Goal: Complete Application Form: Complete application form

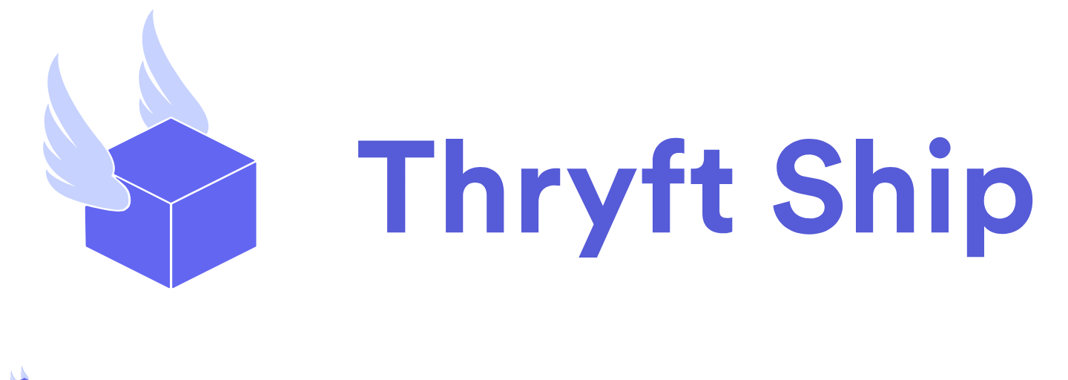
select select "paid"
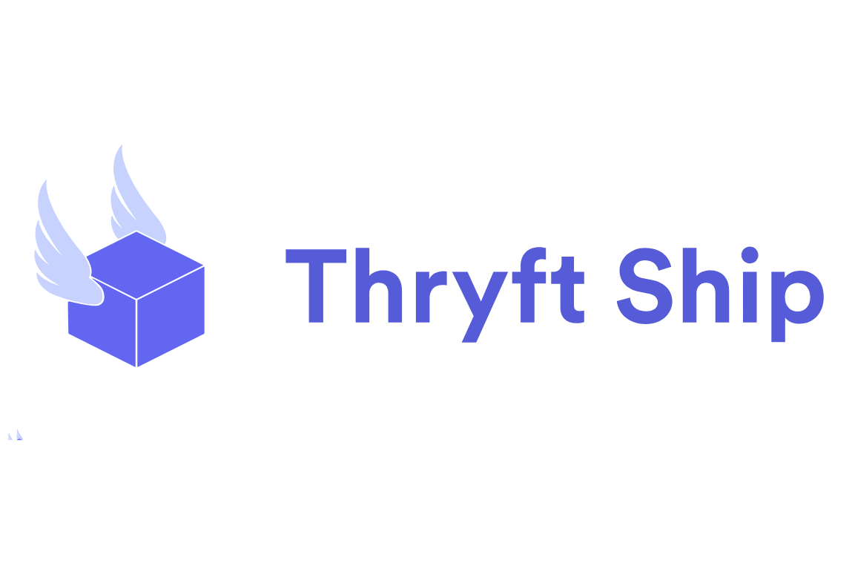
scroll to position [292, 0]
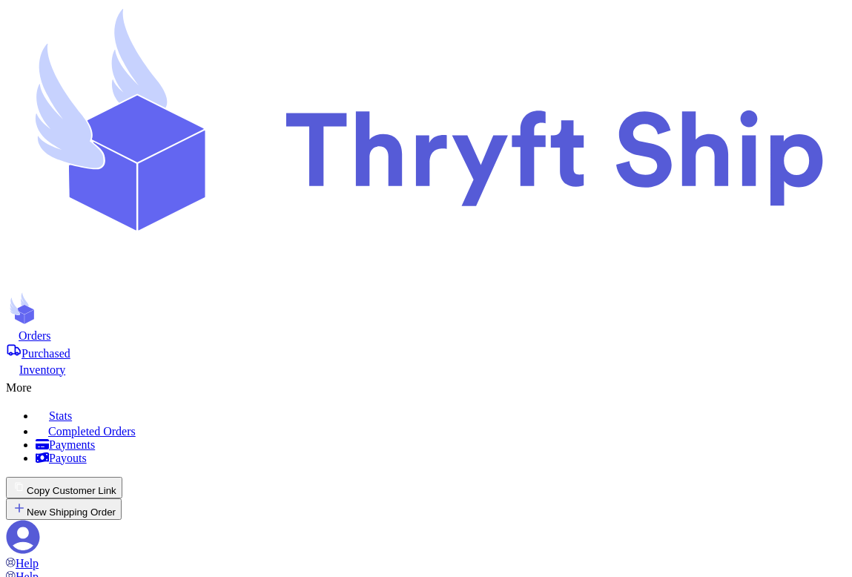
select select "CA"
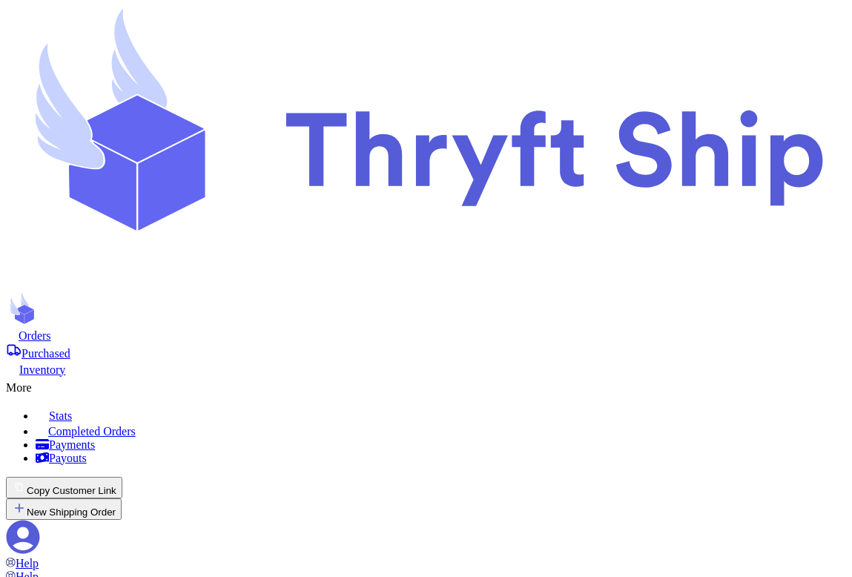
scroll to position [641, 0]
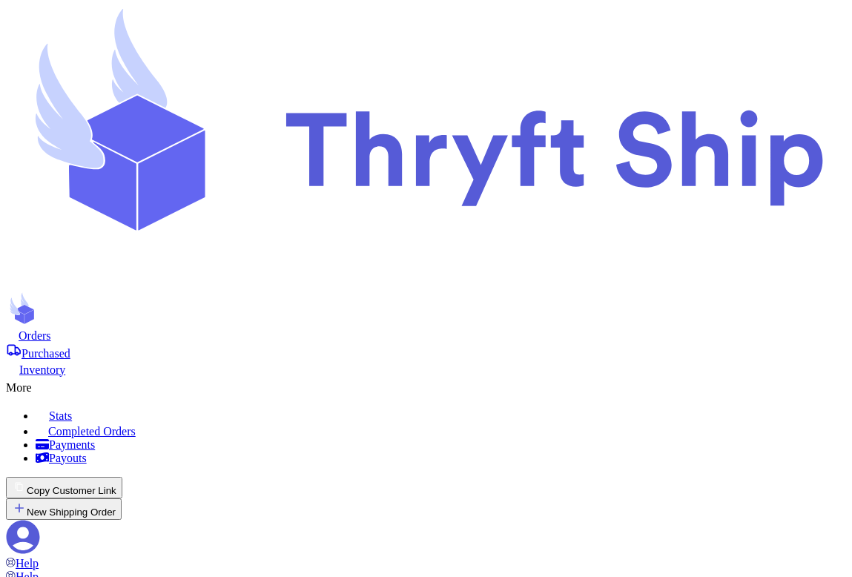
click at [122, 498] on button "New Shipping Order" at bounding box center [64, 509] width 116 height 22
click at [122, 477] on button "Copy Customer Link" at bounding box center [64, 488] width 116 height 22
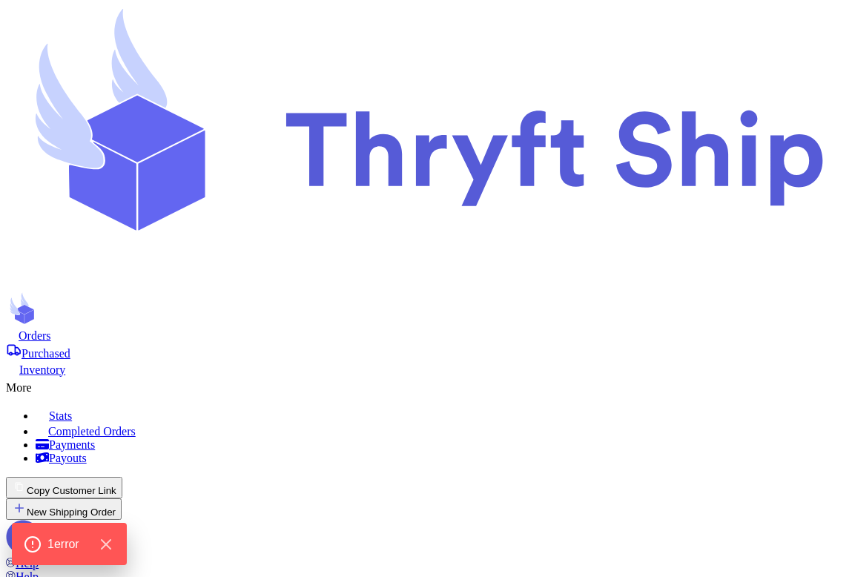
scroll to position [49, 0]
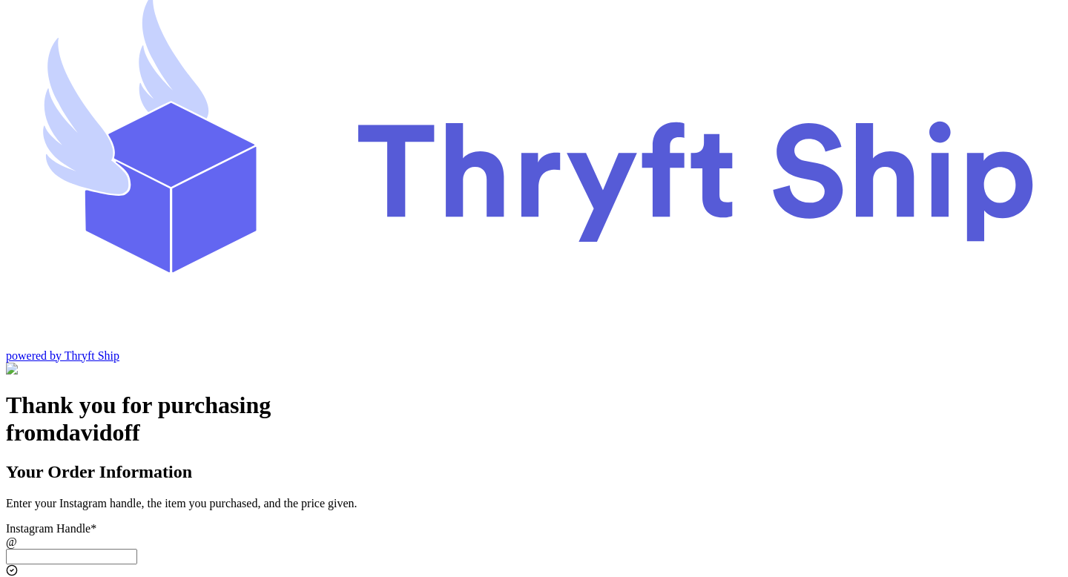
scroll to position [4, 0]
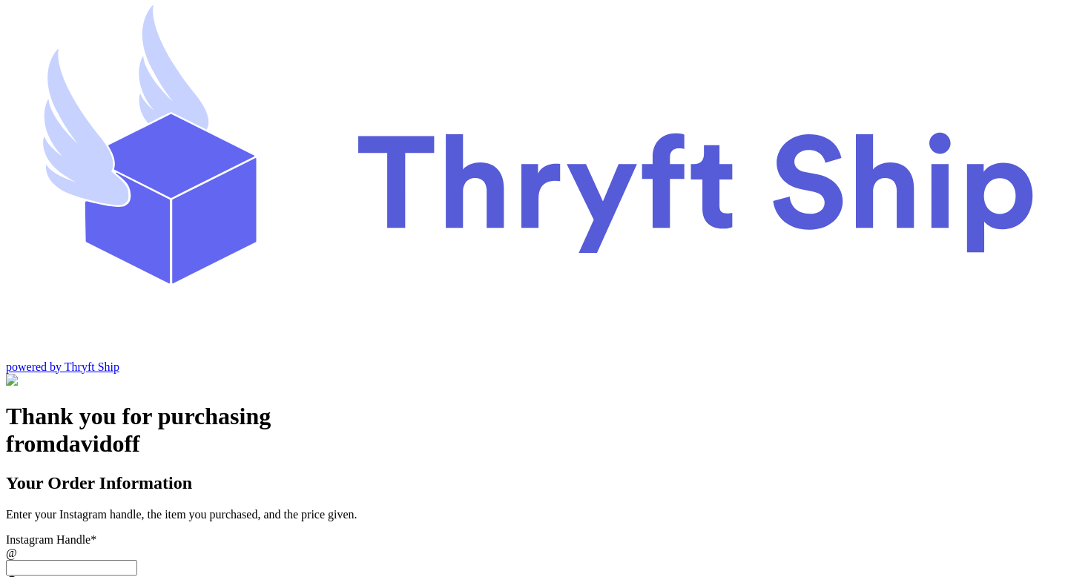
click at [137, 560] on input "Instagram Handle *" at bounding box center [71, 568] width 131 height 16
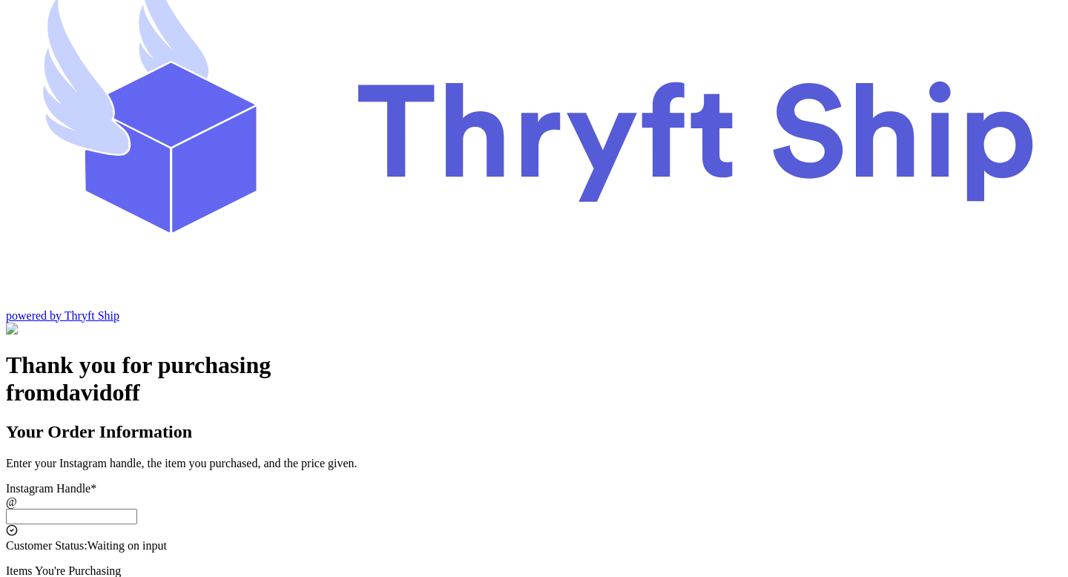
scroll to position [64, 0]
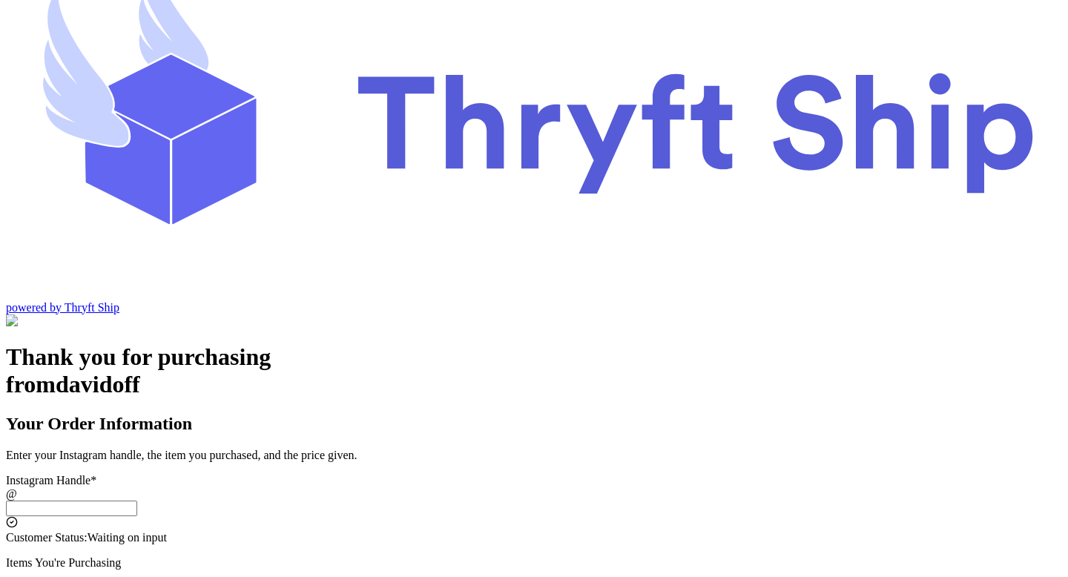
click at [137, 500] on input "Instagram Handle *" at bounding box center [71, 508] width 131 height 16
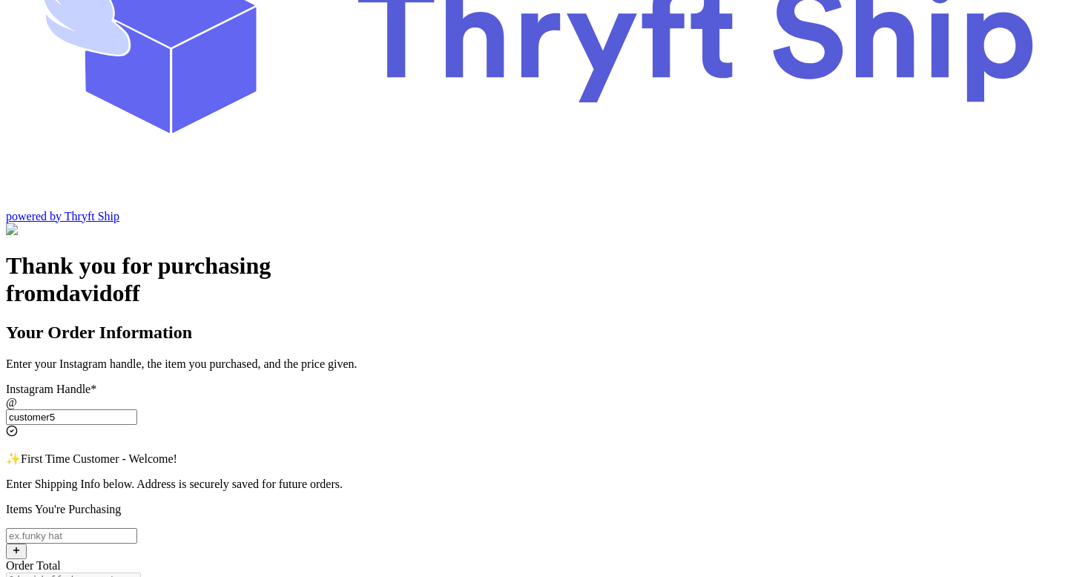
scroll to position [187, 0]
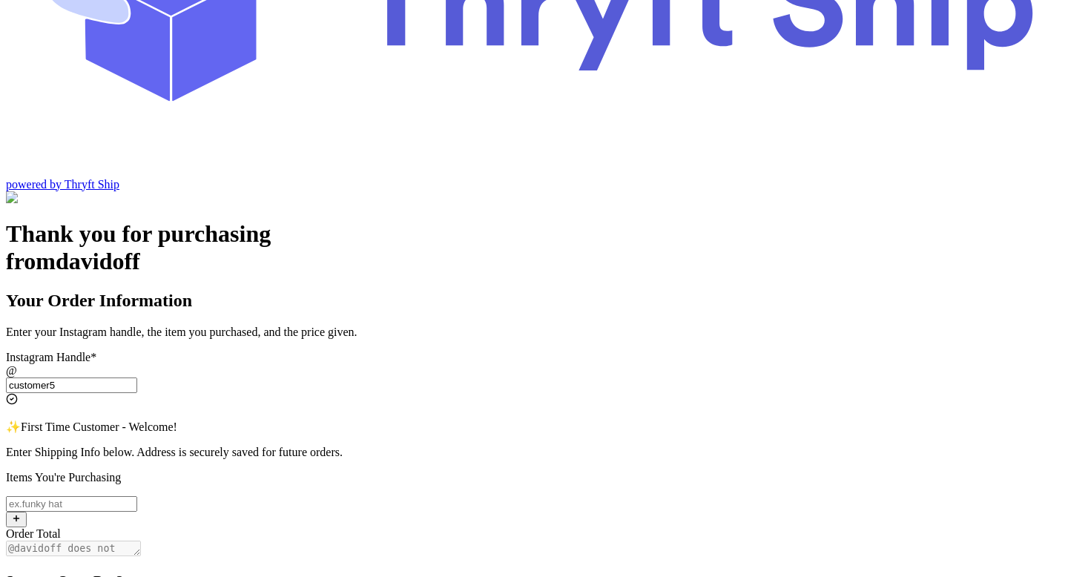
type input "customer5"
click at [137, 496] on input "Yes, start an open bag for this order" at bounding box center [71, 504] width 131 height 16
type input "Item WOPayment"
checkbox input "true"
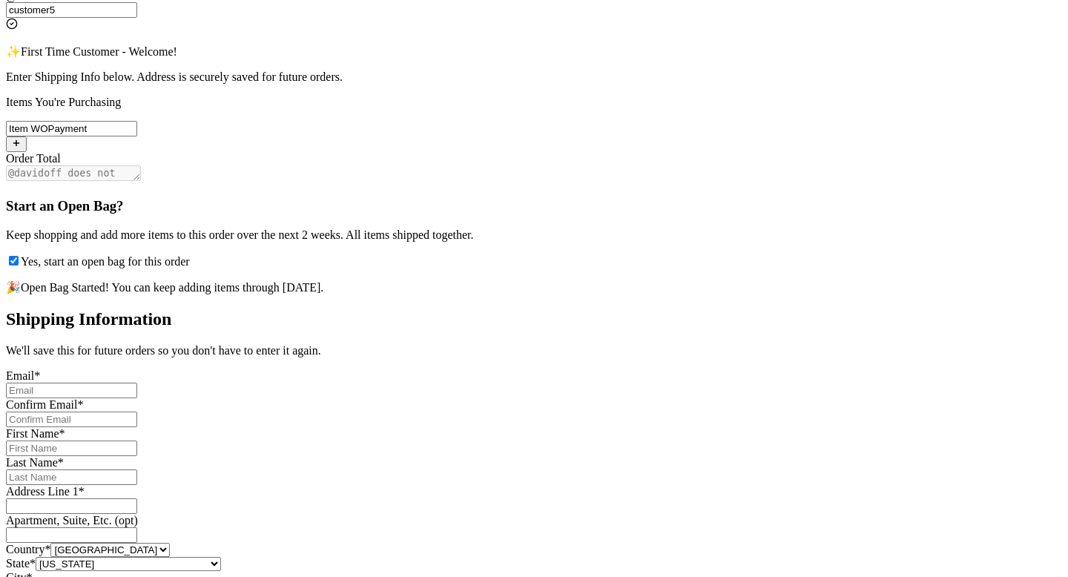
scroll to position [572, 0]
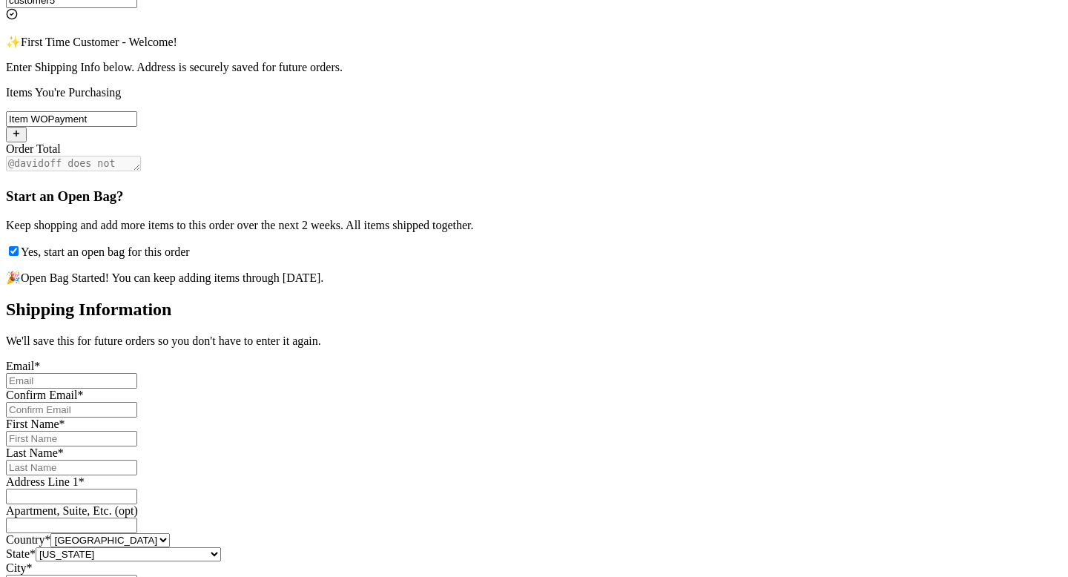
click at [137, 373] on input "Yes, start an open bag for this order" at bounding box center [71, 381] width 131 height 16
type input "s.abderrehman@gmail.com"
type input "[PERSON_NAME]"
type input "Rehman"
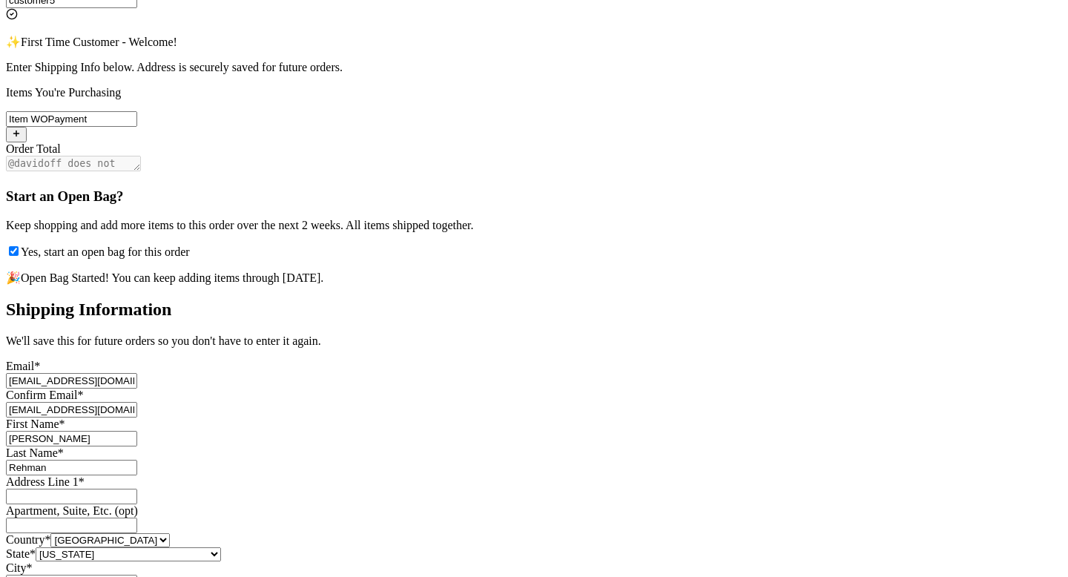
type input "Engineer Town Sector A near [GEOGRAPHIC_DATA]"
type input "[GEOGRAPHIC_DATA]"
click at [137, 373] on input "s.abderrehman@gmail.com" at bounding box center [71, 381] width 131 height 16
type input "s.abderrehman+2@gmail.com"
click at [137, 402] on input "s.abderrehman@gmail.com" at bounding box center [71, 410] width 131 height 16
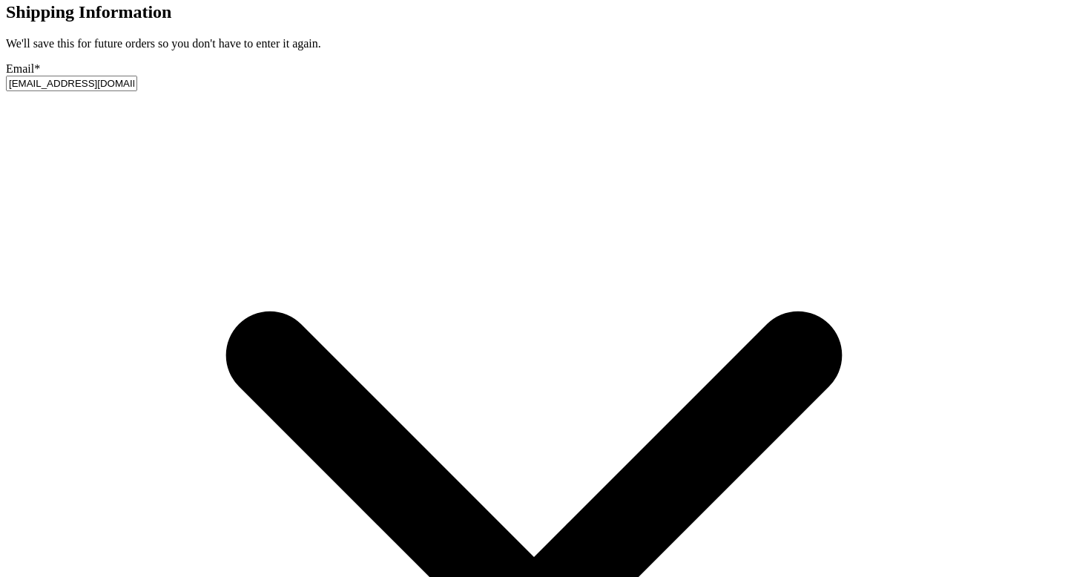
scroll to position [876, 0]
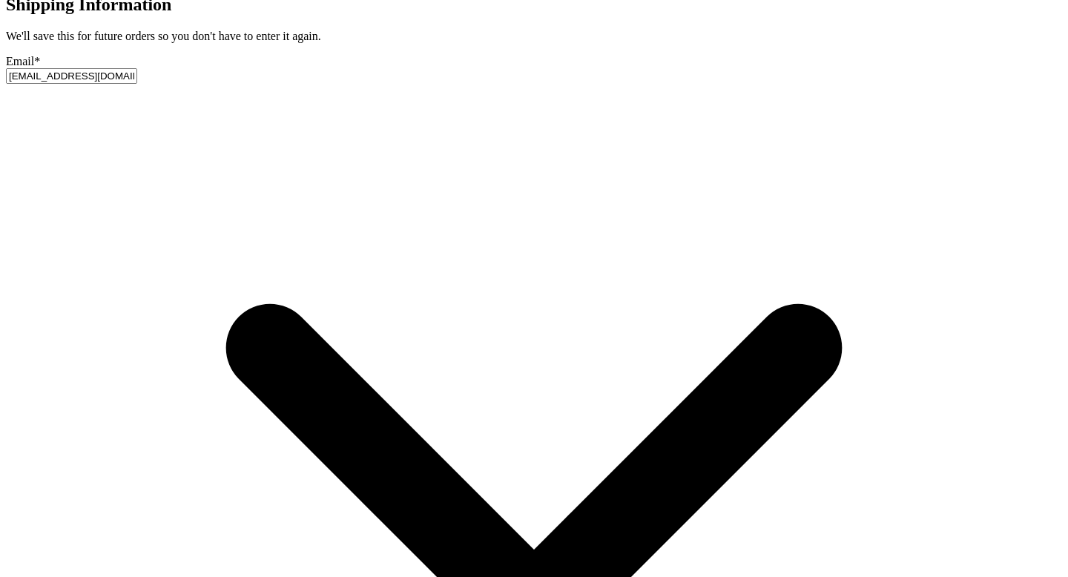
type input "s.abderrehman+2@gmail.com"
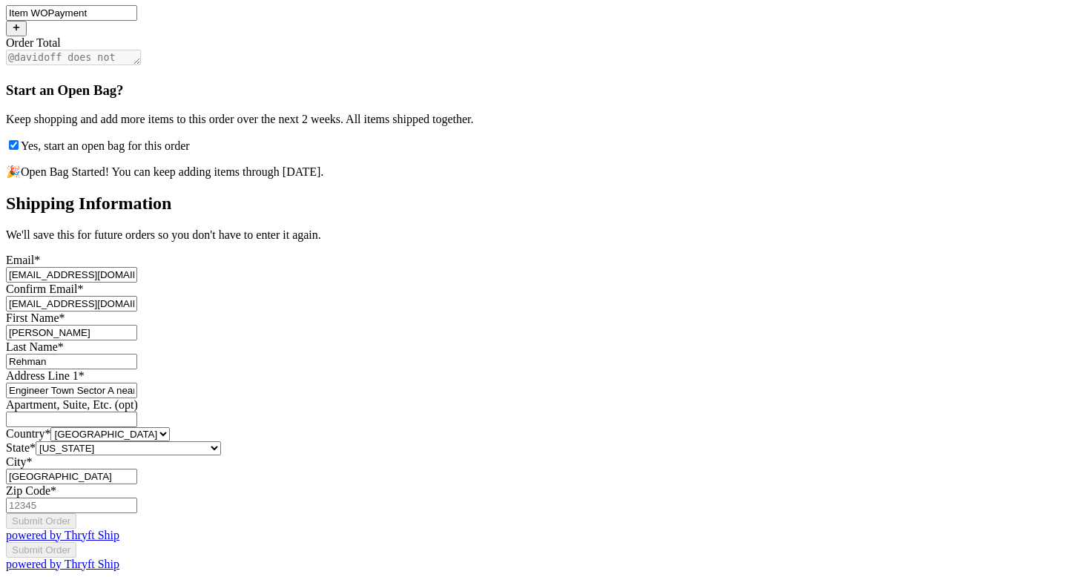
click at [137, 469] on input "Lahore" at bounding box center [71, 477] width 131 height 16
type input "Helsinki"
click at [137, 497] on input "Zip Code *" at bounding box center [71, 505] width 131 height 16
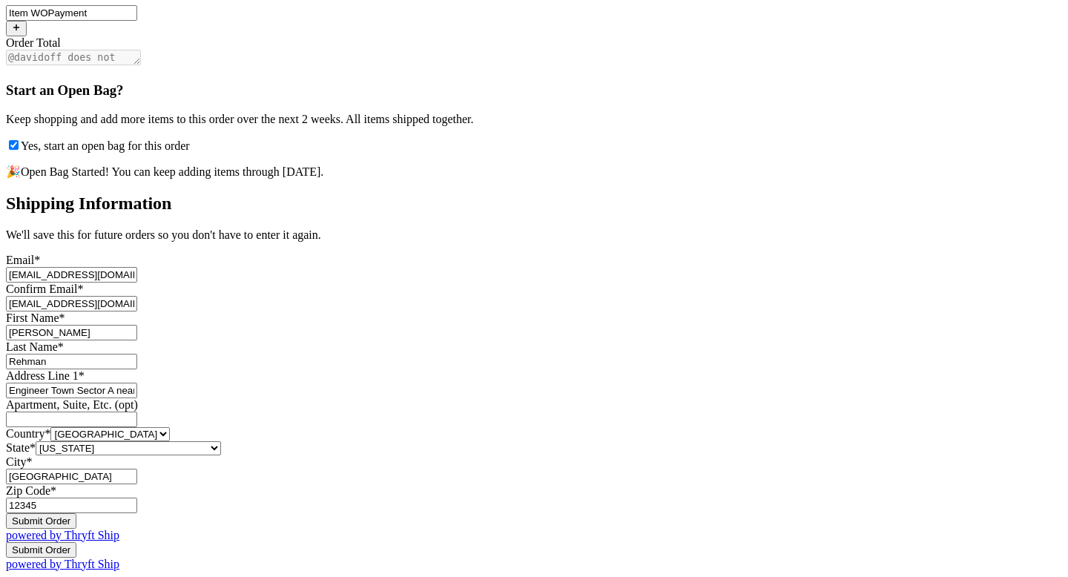
type input "12345"
click at [76, 513] on button "Submit Order" at bounding box center [41, 521] width 70 height 16
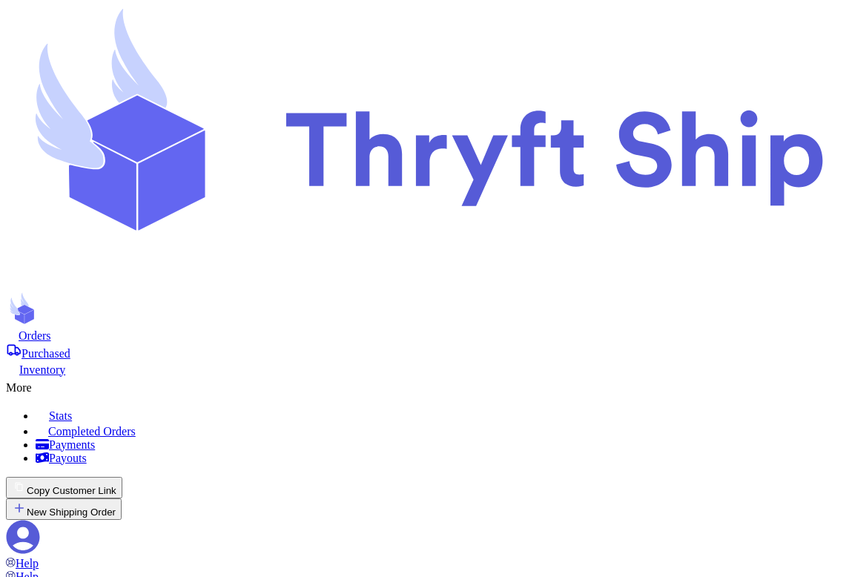
scroll to position [211, 0]
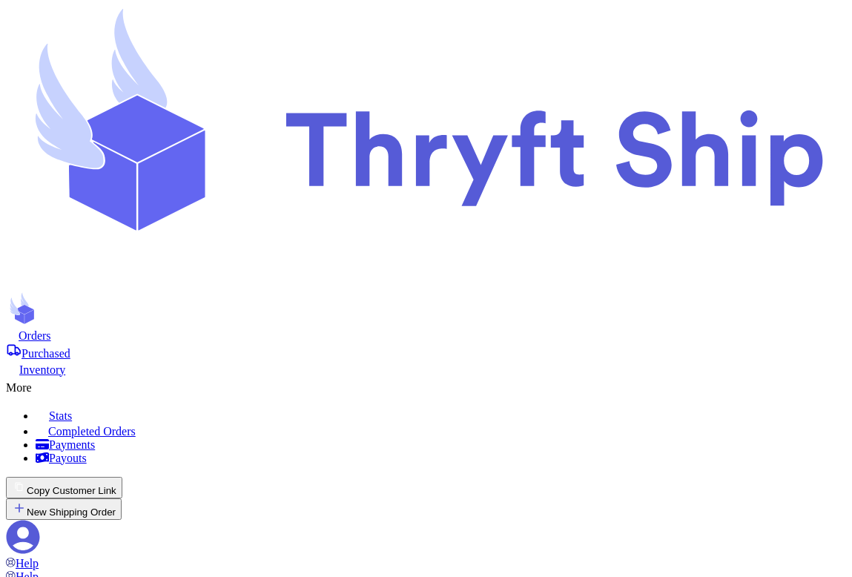
type input "Item WOPayment"
